Goal: Information Seeking & Learning: Learn about a topic

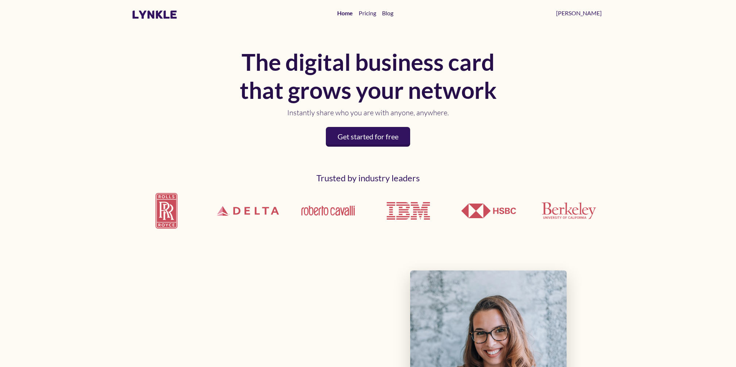
click at [396, 16] on link "Blog" at bounding box center [387, 13] width 17 height 15
